Goal: Task Accomplishment & Management: Complete application form

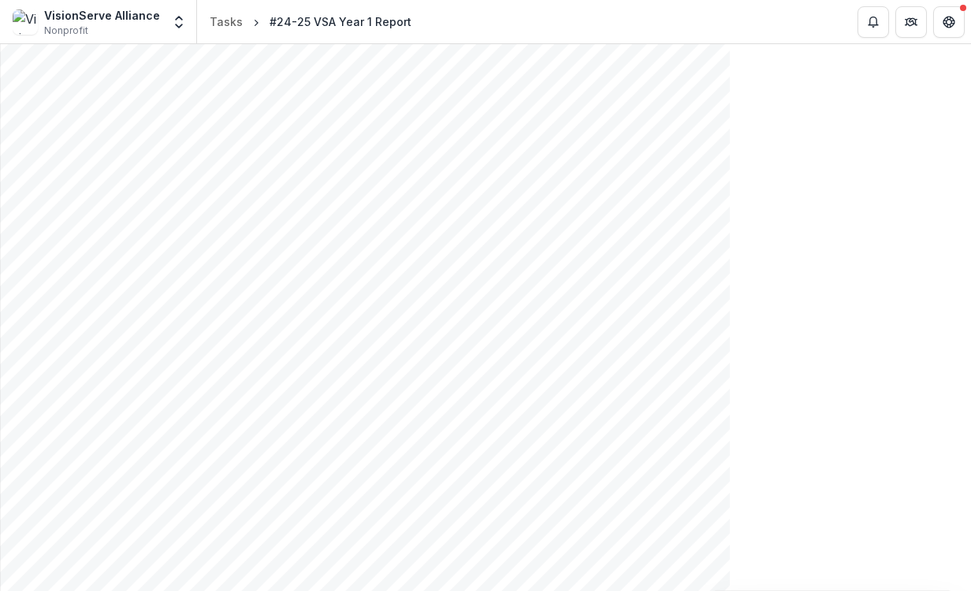
scroll to position [878, 0]
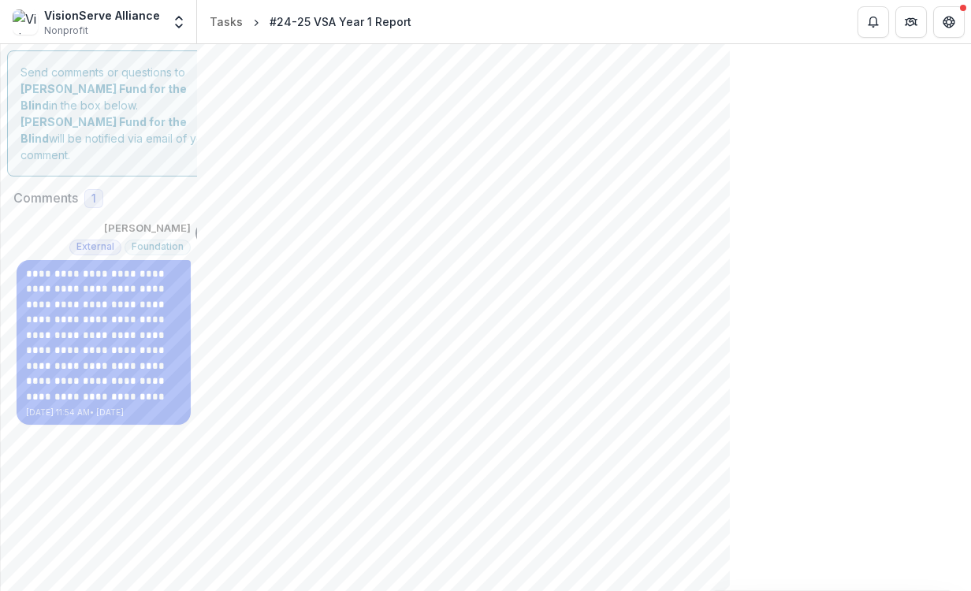
scroll to position [0, 0]
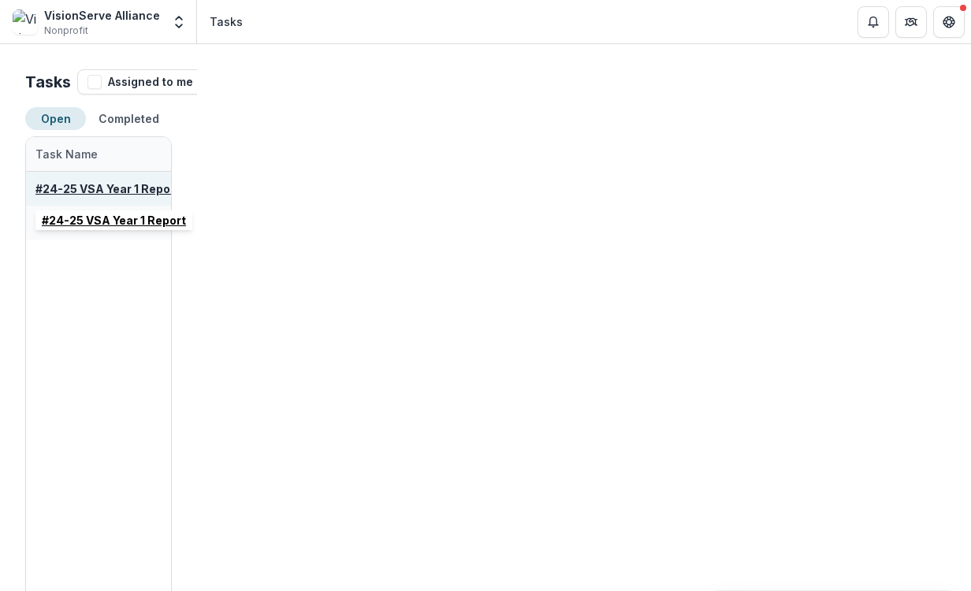
click at [118, 186] on u "#24-25 VSA Year 1 Report" at bounding box center [107, 188] width 144 height 13
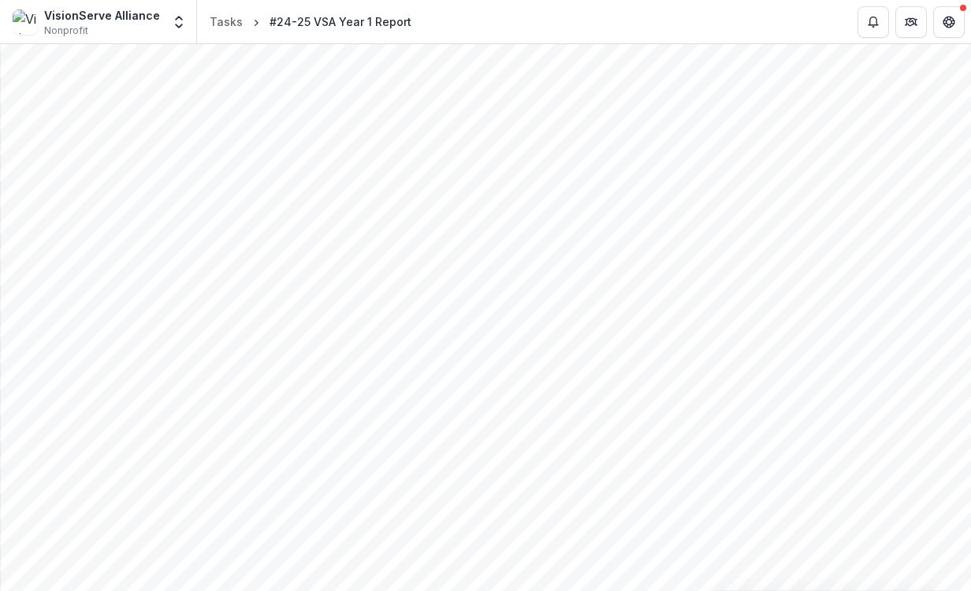
scroll to position [1393, 0]
drag, startPoint x: 143, startPoint y: 514, endPoint x: 206, endPoint y: 510, distance: 62.4
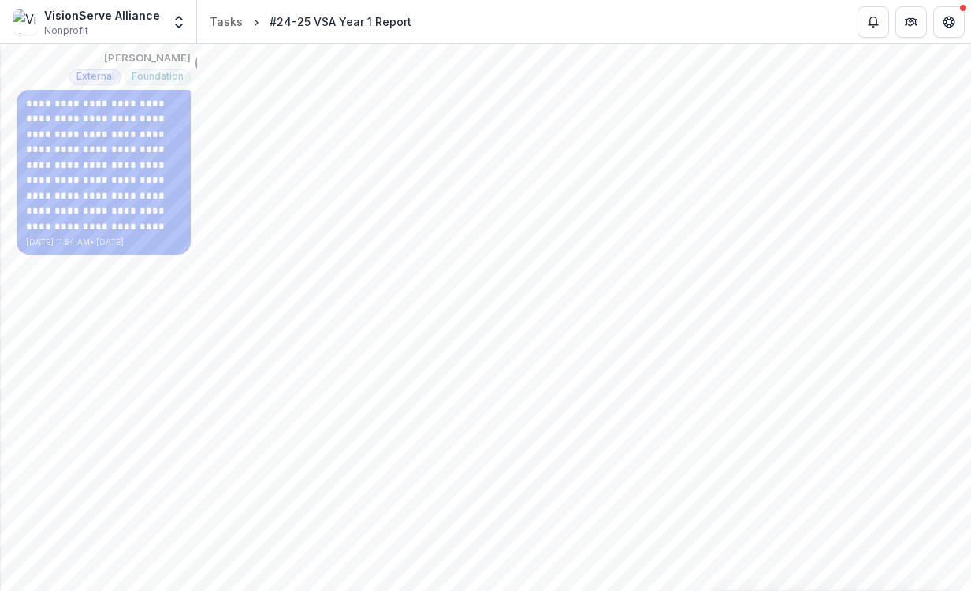
scroll to position [170, 0]
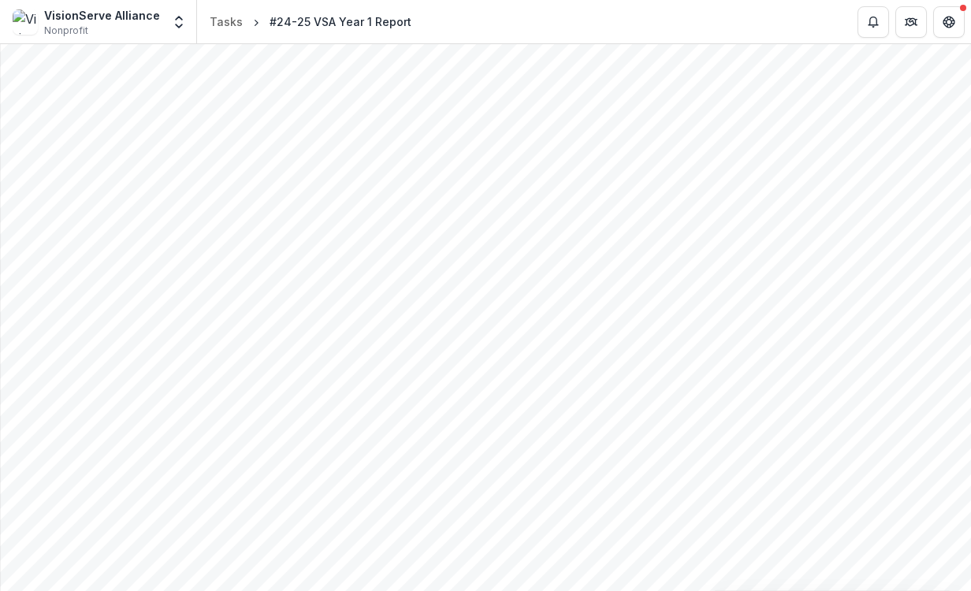
drag, startPoint x: 142, startPoint y: 510, endPoint x: 3, endPoint y: 507, distance: 138.7
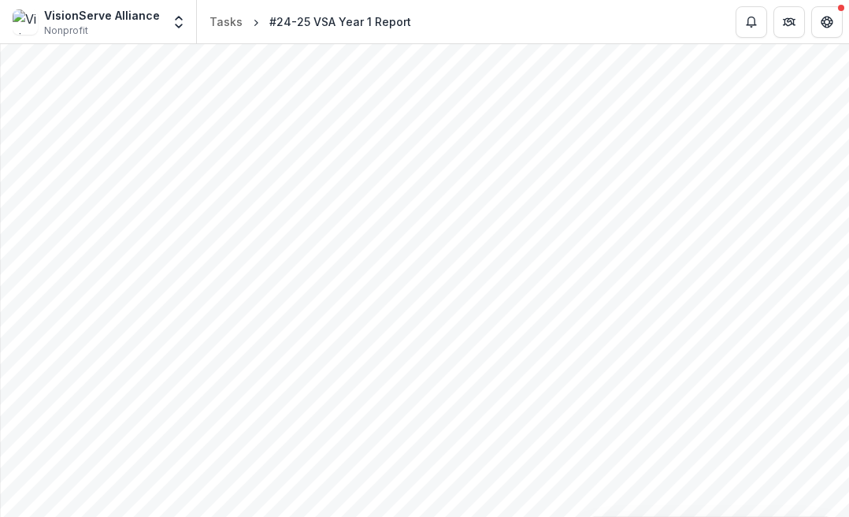
drag, startPoint x: 158, startPoint y: 381, endPoint x: 122, endPoint y: 381, distance: 35.5
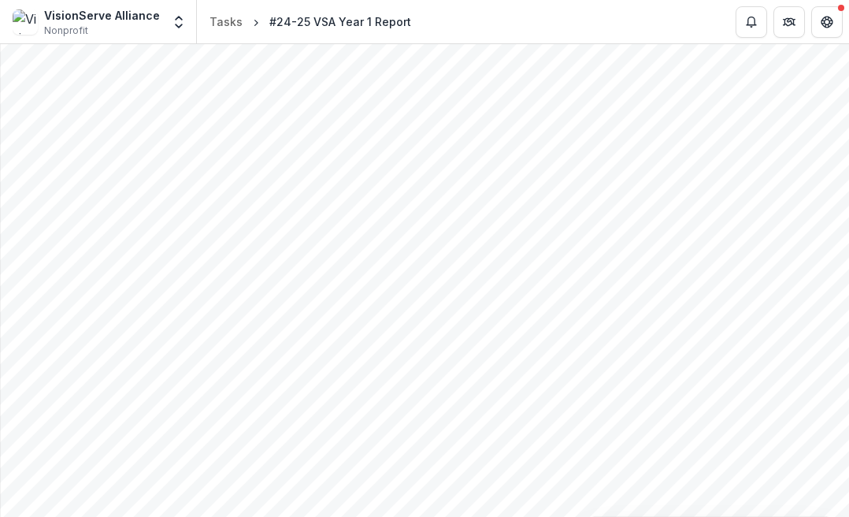
drag, startPoint x: 422, startPoint y: 180, endPoint x: 64, endPoint y: 128, distance: 361.3
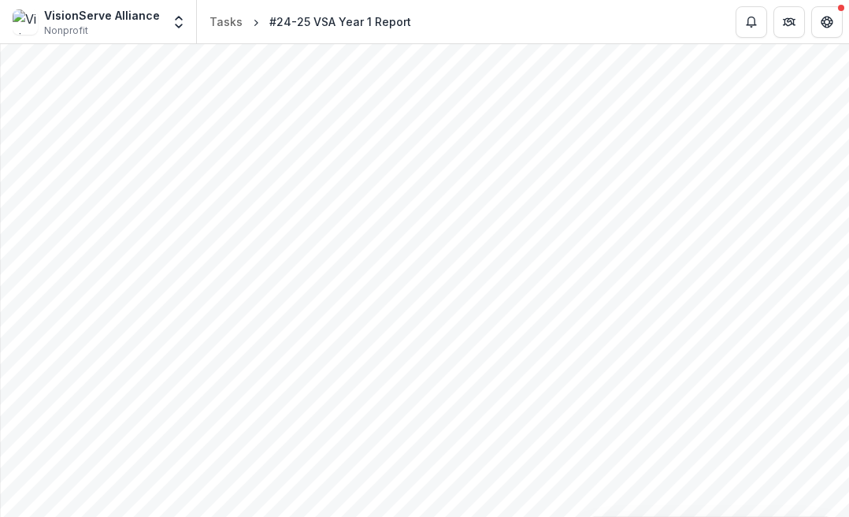
scroll to position [1669, 0]
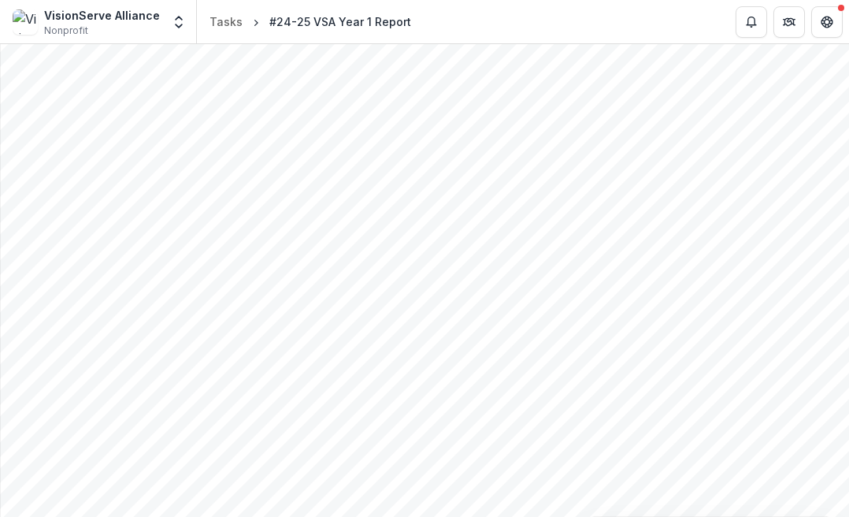
drag, startPoint x: 199, startPoint y: 243, endPoint x: 72, endPoint y: 240, distance: 126.1
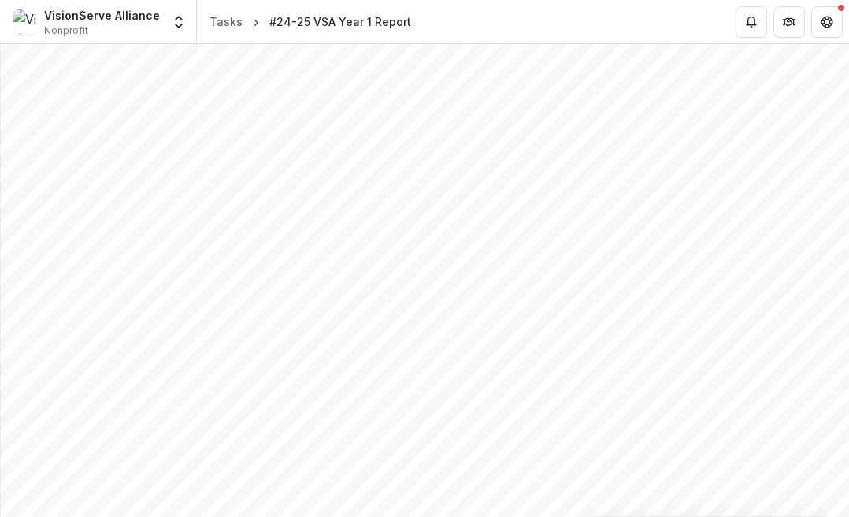
scroll to position [619, 0]
drag, startPoint x: 214, startPoint y: 149, endPoint x: 240, endPoint y: 183, distance: 43.2
copy p "**********"
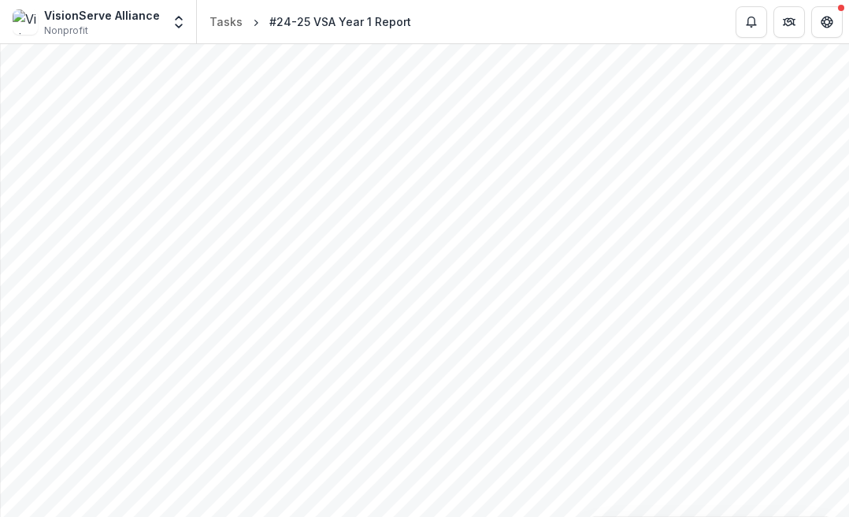
drag, startPoint x: 388, startPoint y: 144, endPoint x: 339, endPoint y: 144, distance: 49.6
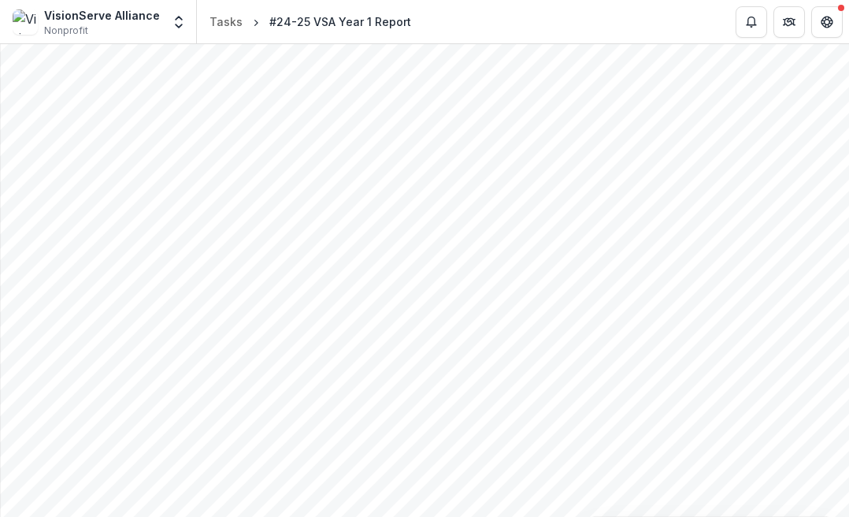
drag, startPoint x: 427, startPoint y: 198, endPoint x: 332, endPoint y: 199, distance: 94.5
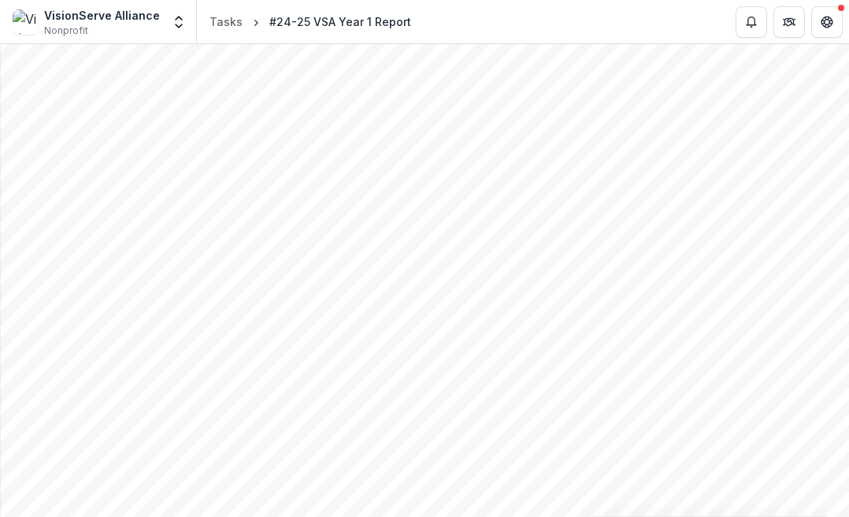
scroll to position [2995, 0]
drag, startPoint x: 314, startPoint y: 286, endPoint x: 339, endPoint y: 292, distance: 26.0
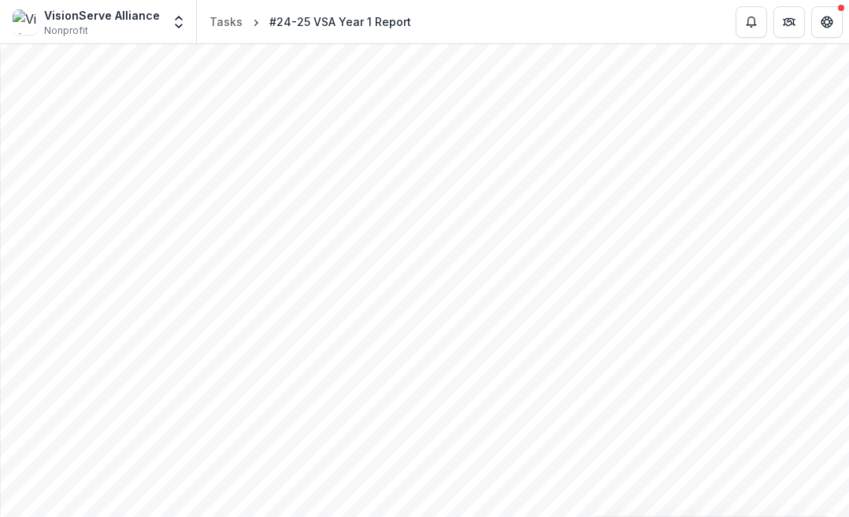
drag, startPoint x: 332, startPoint y: 143, endPoint x: 354, endPoint y: 143, distance: 21.3
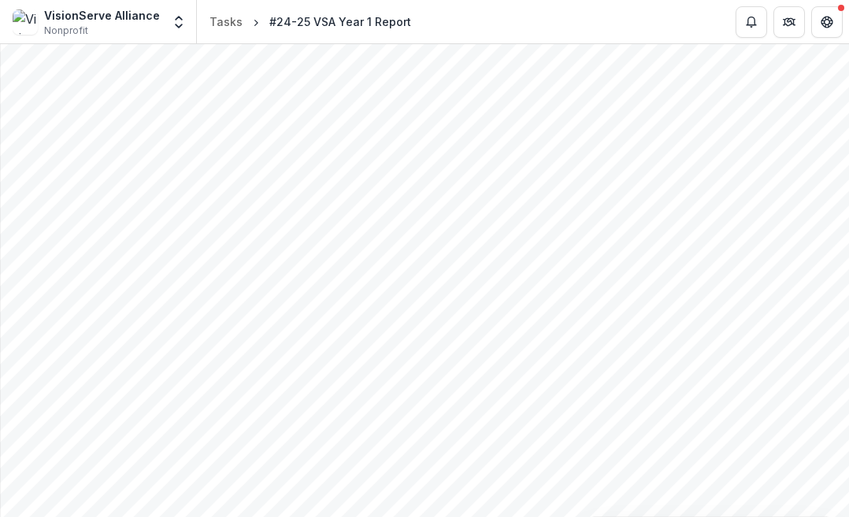
drag, startPoint x: 311, startPoint y: 433, endPoint x: 53, endPoint y: 326, distance: 279.4
drag, startPoint x: 195, startPoint y: 368, endPoint x: 57, endPoint y: 292, distance: 158.3
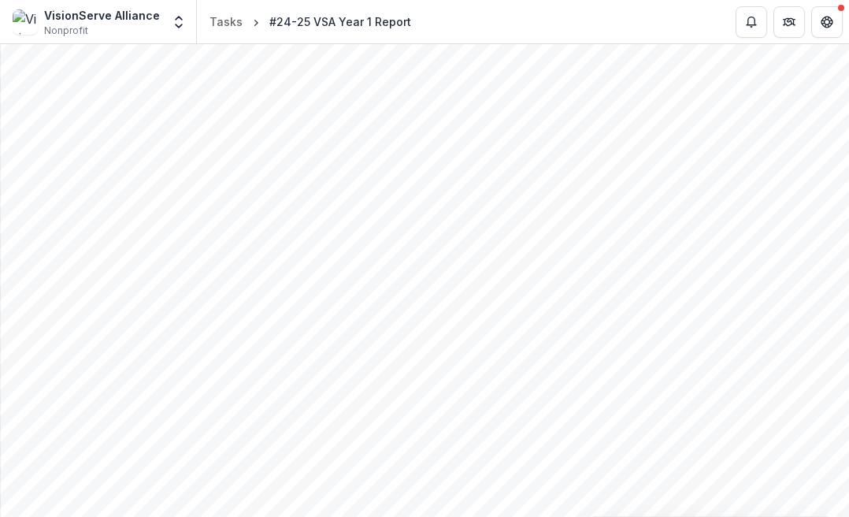
scroll to position [2816, 0]
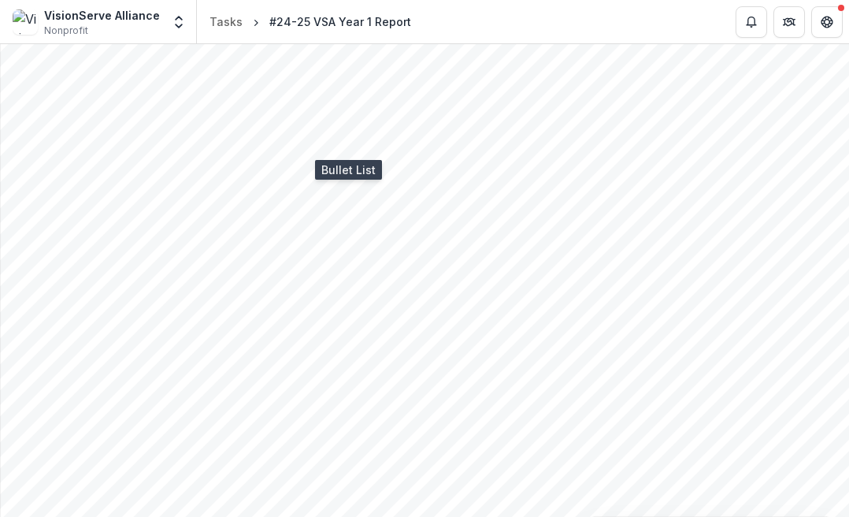
drag, startPoint x: 187, startPoint y: 451, endPoint x: 195, endPoint y: 452, distance: 8.0
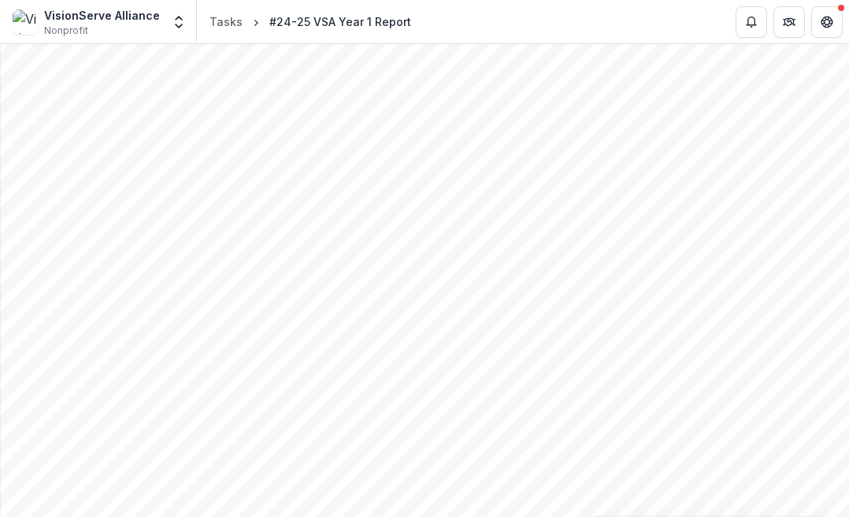
drag, startPoint x: 59, startPoint y: 311, endPoint x: 84, endPoint y: 313, distance: 25.3
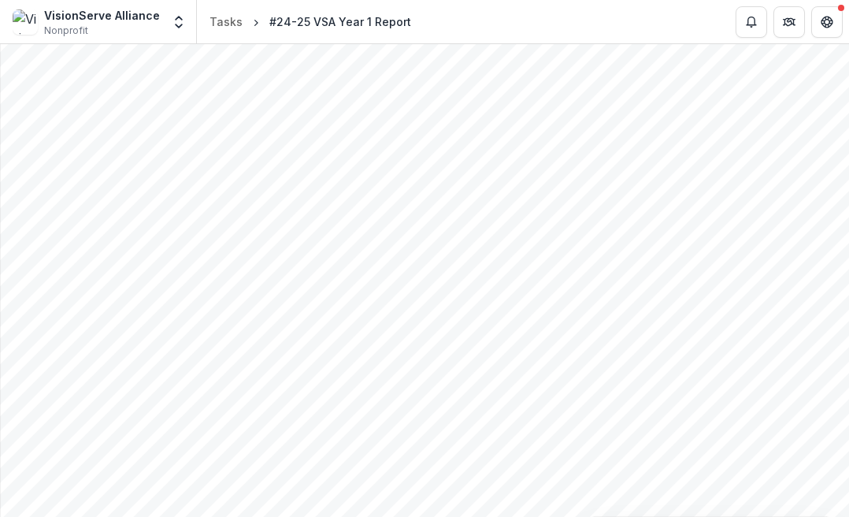
scroll to position [3140, 0]
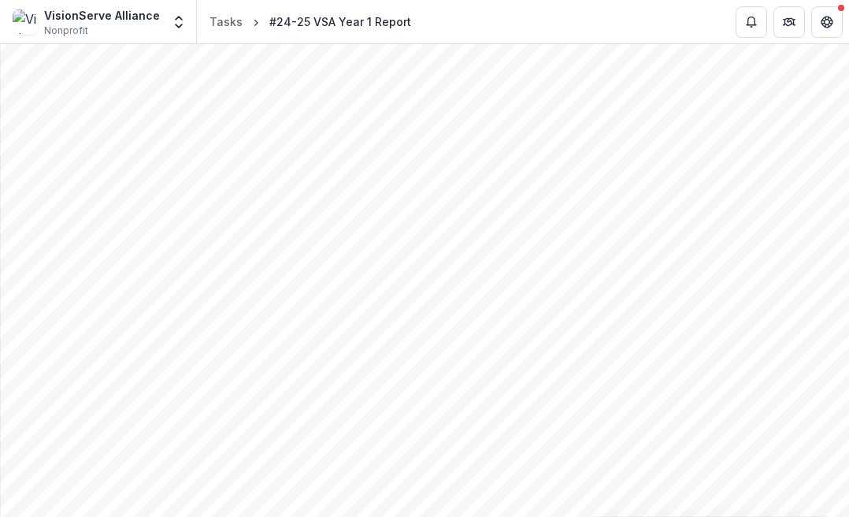
scroll to position [3437, 0]
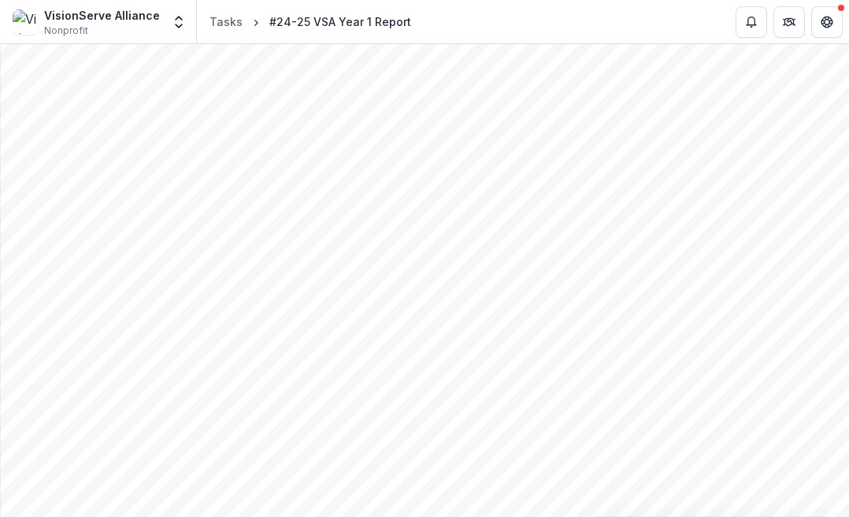
drag, startPoint x: 243, startPoint y: 412, endPoint x: 83, endPoint y: 279, distance: 208.7
copy div "**********"
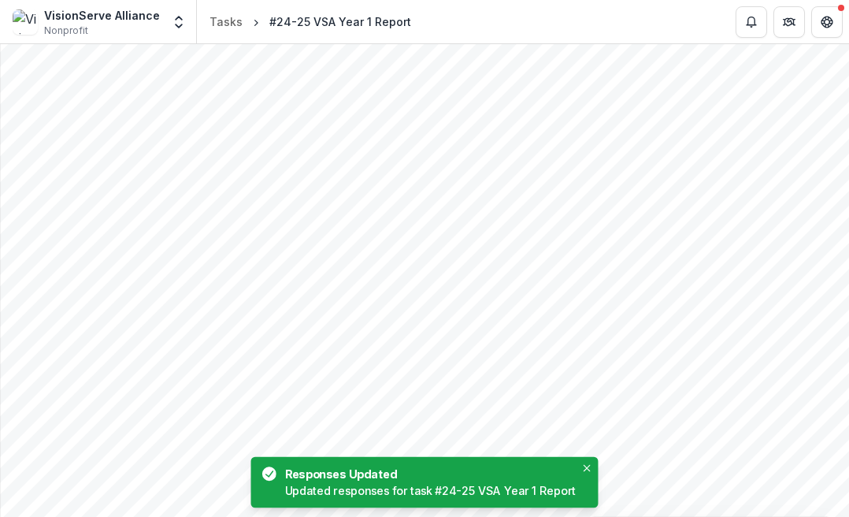
scroll to position [882, 0]
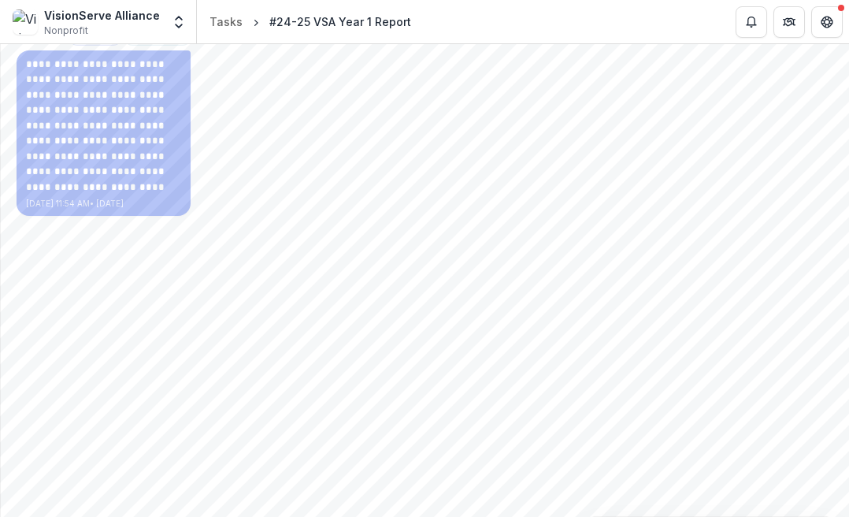
scroll to position [212, 0]
